Goal: Check status: Check status

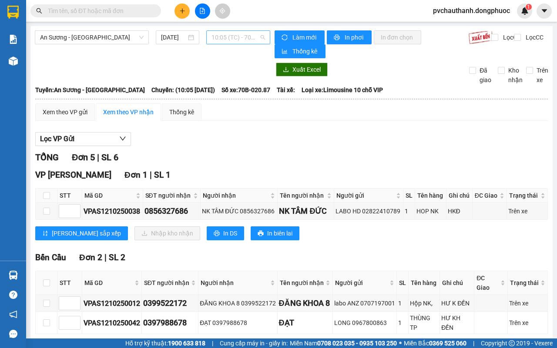
click at [217, 38] on span "10:05 (TC) - 70B-020.87" at bounding box center [237, 37] width 53 height 13
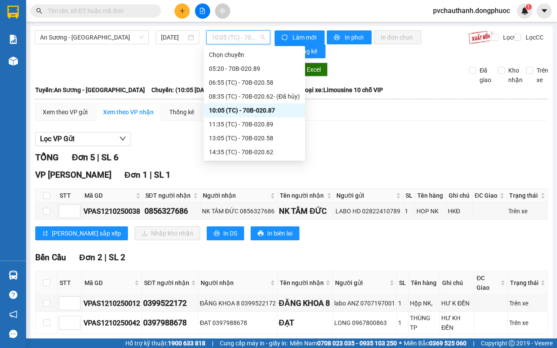
click at [255, 104] on div "10:05 (TC) - 70B-020.87" at bounding box center [253, 110] width 101 height 14
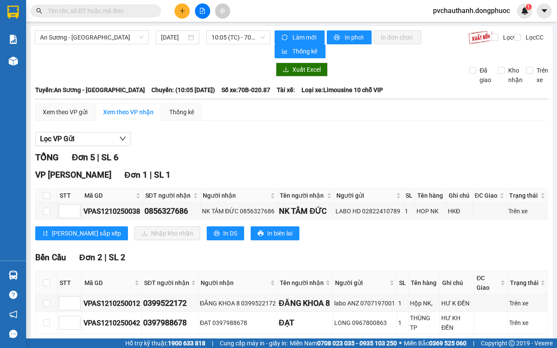
click at [224, 29] on div "An Sương - Châu Thành 12/10/2025 10:05 (TC) - 70B-020.87 Làm mới In phơi In đơn…" at bounding box center [291, 283] width 522 height 514
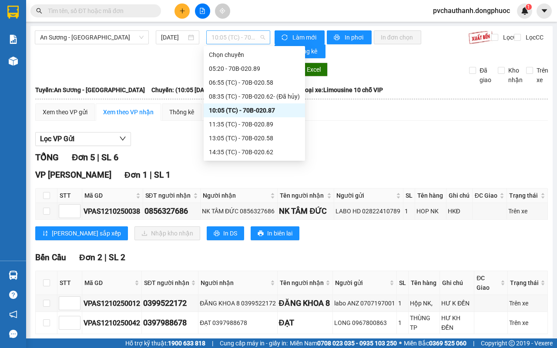
click at [227, 37] on span "10:05 (TC) - 70B-020.87" at bounding box center [237, 37] width 53 height 13
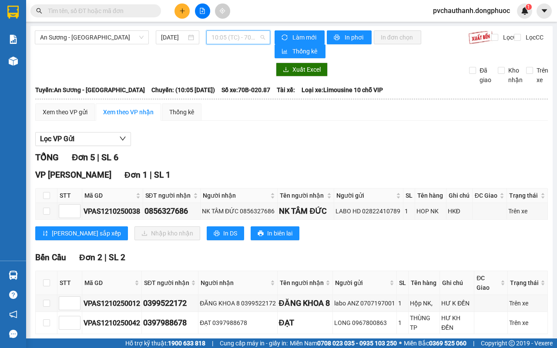
click at [247, 36] on span "10:05 (TC) - 70B-020.87" at bounding box center [237, 37] width 53 height 13
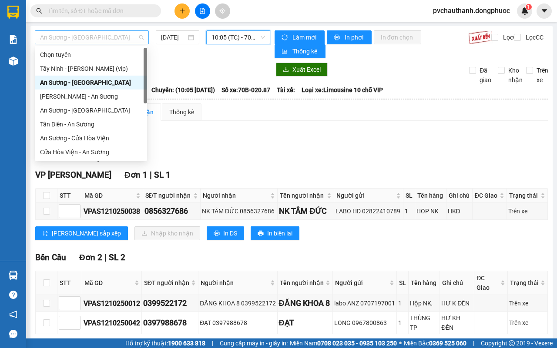
click at [112, 36] on span "An Sương - [GEOGRAPHIC_DATA]" at bounding box center [91, 37] width 103 height 13
click at [96, 79] on div "An Sương - [GEOGRAPHIC_DATA]" at bounding box center [91, 83] width 102 height 10
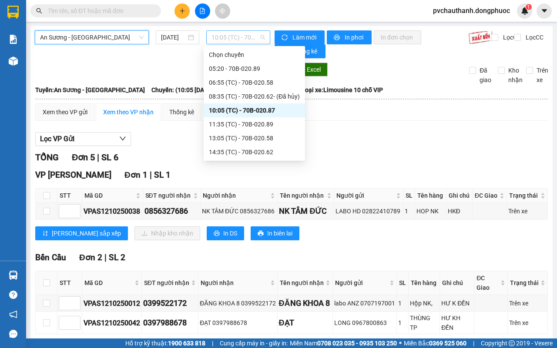
click at [240, 38] on span "10:05 (TC) - 70B-020.87" at bounding box center [237, 37] width 53 height 13
click at [243, 109] on div "10:05 (TC) - 70B-020.87" at bounding box center [254, 111] width 91 height 10
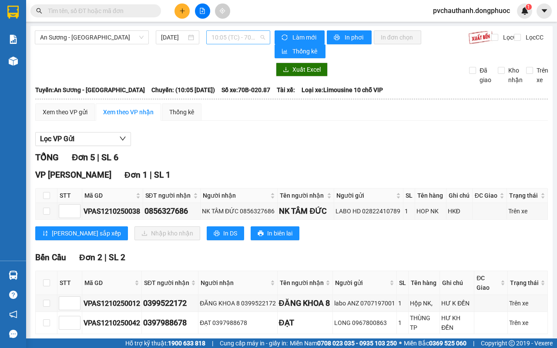
click at [248, 40] on span "10:05 (TC) - 70B-020.87" at bounding box center [237, 37] width 53 height 13
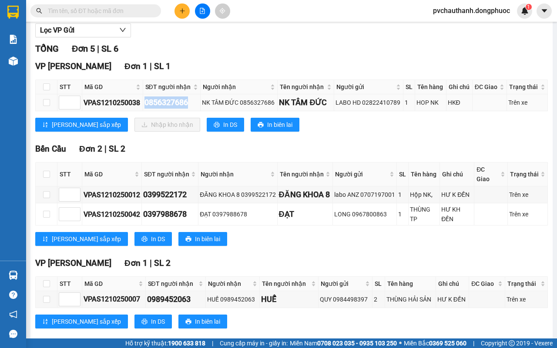
drag, startPoint x: 146, startPoint y: 103, endPoint x: 190, endPoint y: 103, distance: 44.3
click at [190, 103] on div "0856327686" at bounding box center [171, 103] width 55 height 12
copy div "0856327686"
click at [109, 13] on input "text" at bounding box center [99, 11] width 103 height 10
paste input "0856327686"
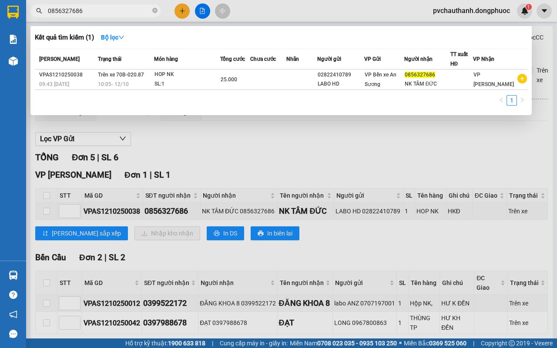
type input "0856327686"
click at [336, 145] on div at bounding box center [278, 174] width 557 height 348
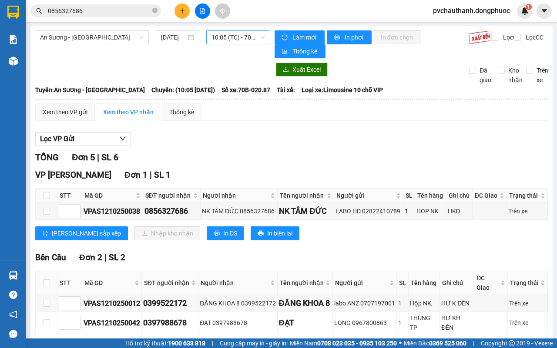
click at [239, 33] on span "10:05 (TC) - 70B-020.87" at bounding box center [237, 37] width 53 height 13
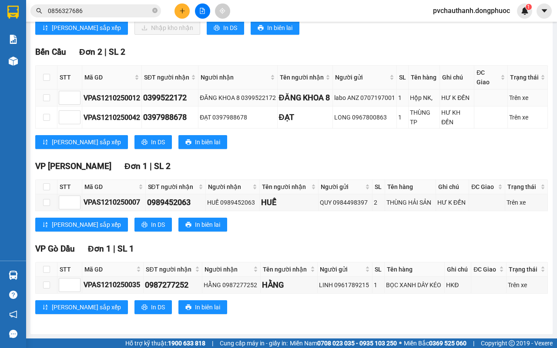
scroll to position [45, 0]
